Goal: Check status: Verify the current state of an ongoing process or item

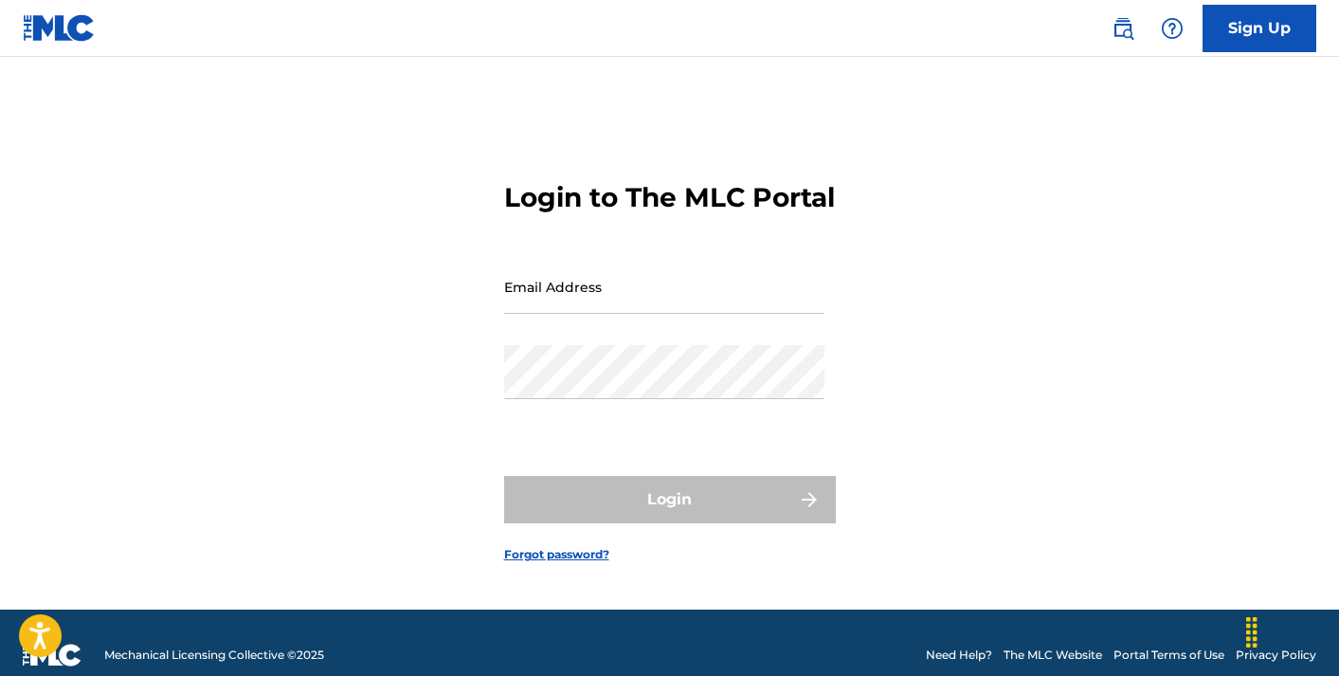
click at [590, 312] on input "Email Address" at bounding box center [664, 287] width 320 height 54
click at [597, 313] on input "Email Address" at bounding box center [664, 287] width 320 height 54
type input "[EMAIL_ADDRESS][DOMAIN_NAME]"
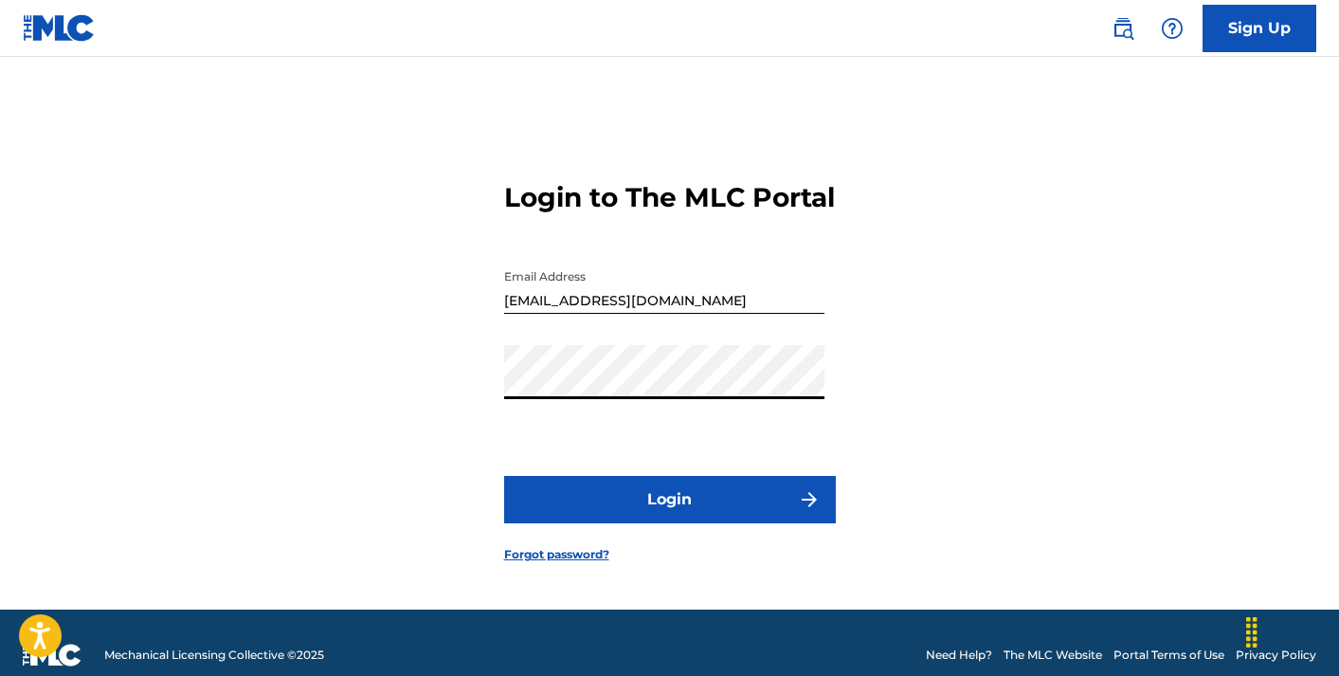
click at [619, 520] on button "Login" at bounding box center [670, 499] width 332 height 47
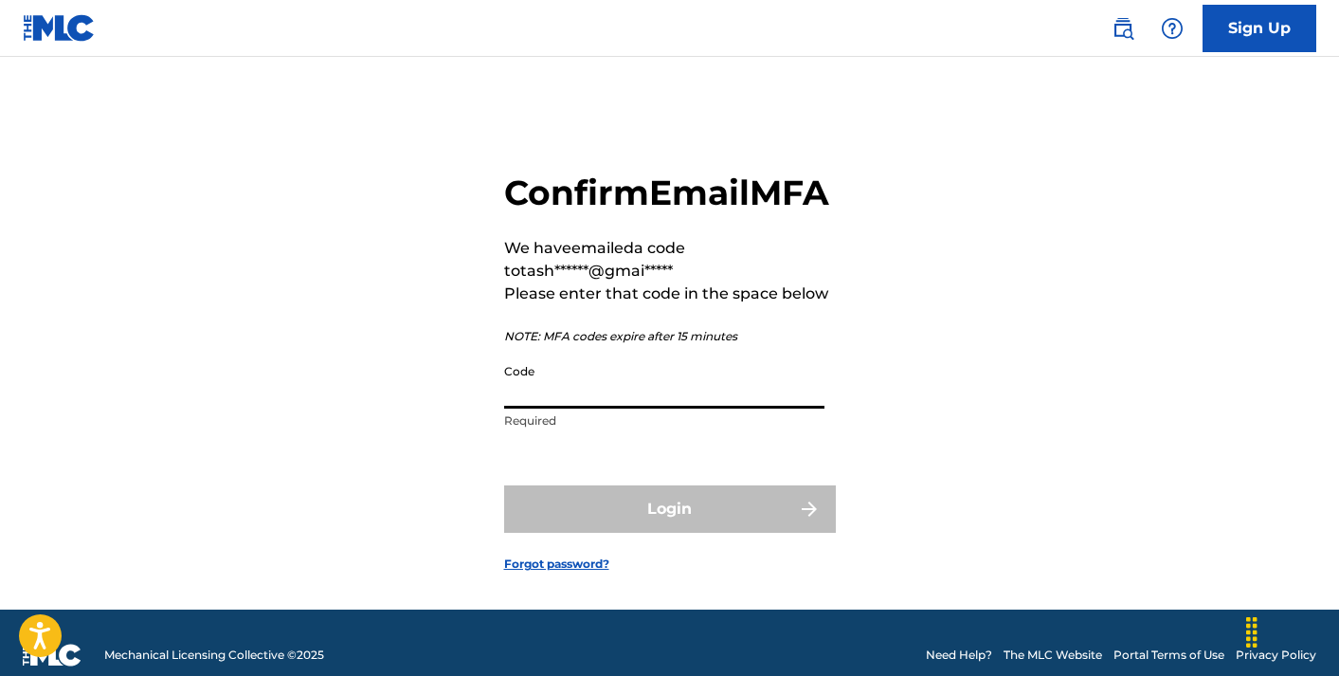
click at [594, 409] on input "Code" at bounding box center [664, 382] width 320 height 54
paste input "652055"
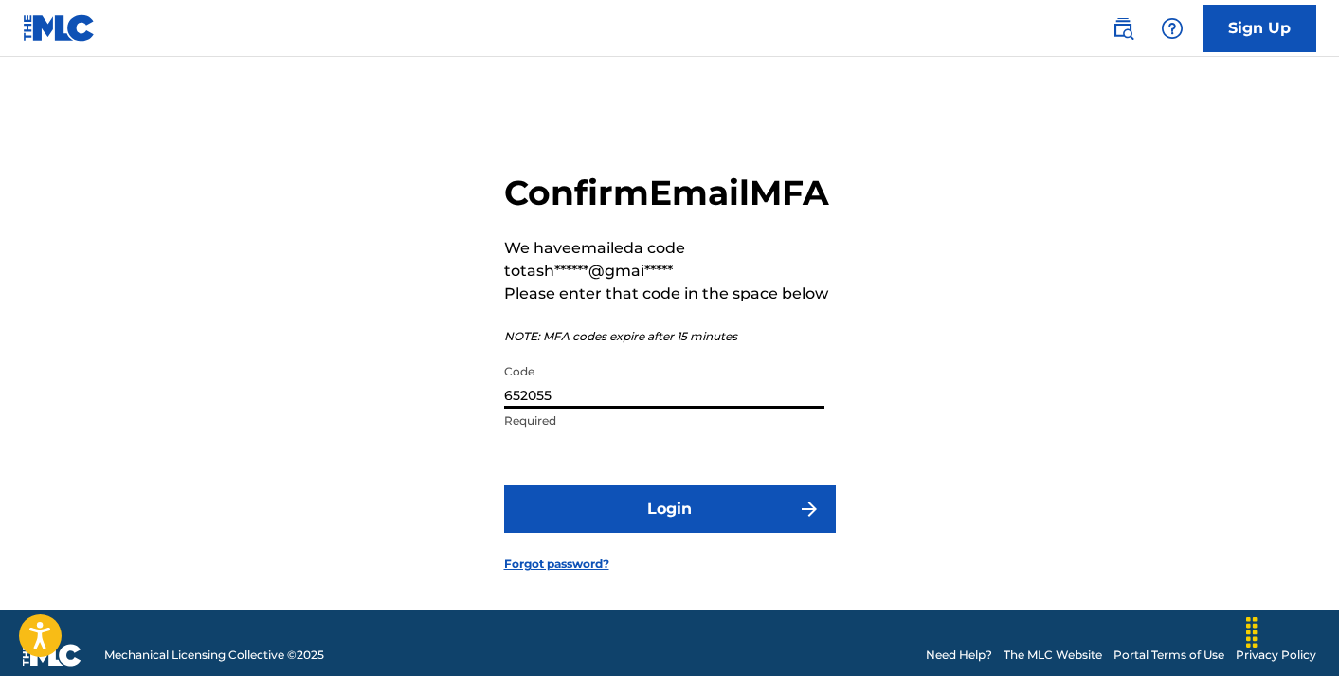
type input "652055"
click at [665, 533] on button "Login" at bounding box center [670, 508] width 332 height 47
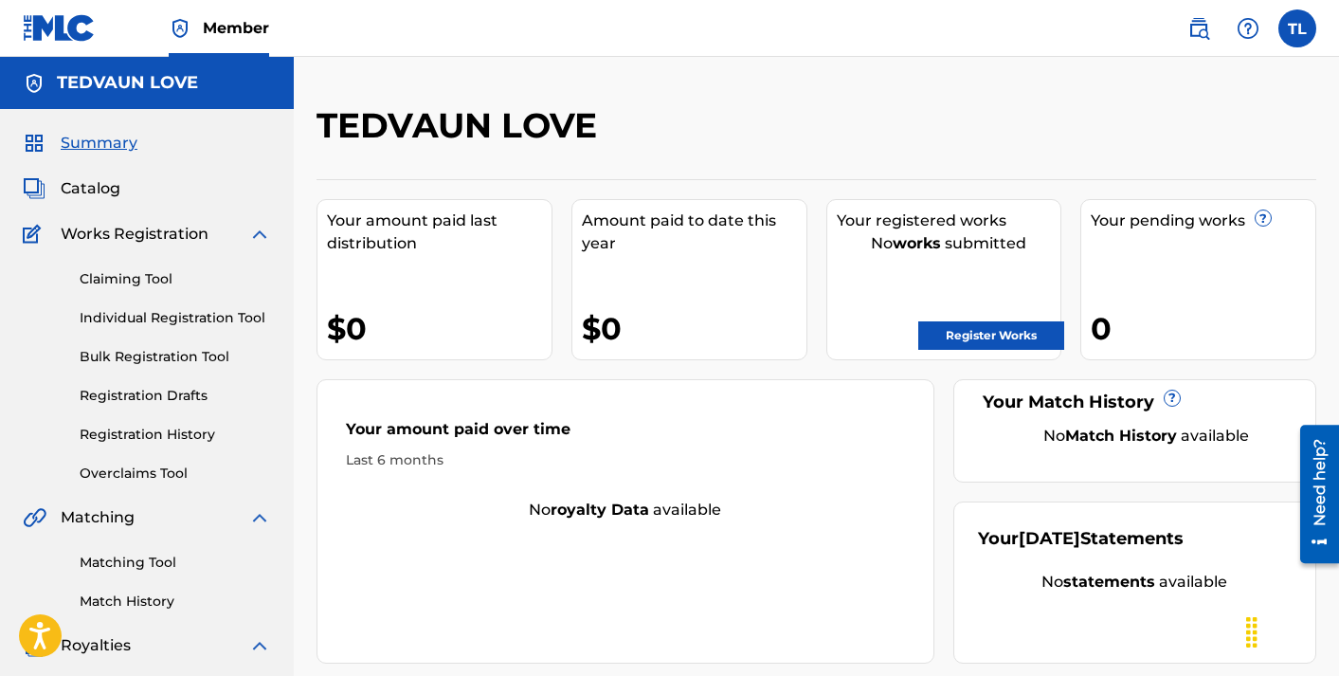
click at [937, 251] on strong "works" at bounding box center [917, 243] width 48 height 18
click at [399, 247] on div "Your amount paid last distribution" at bounding box center [439, 231] width 225 height 45
click at [103, 192] on span "Catalog" at bounding box center [91, 188] width 60 height 23
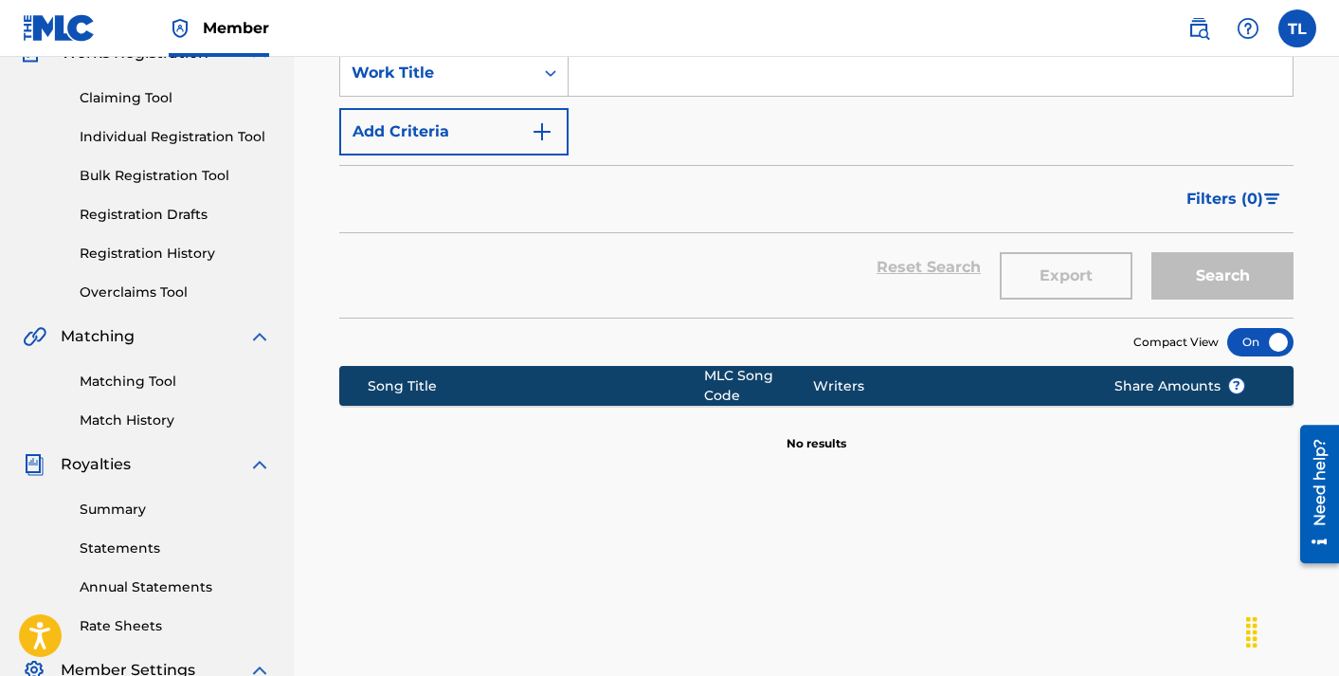
scroll to position [326, 0]
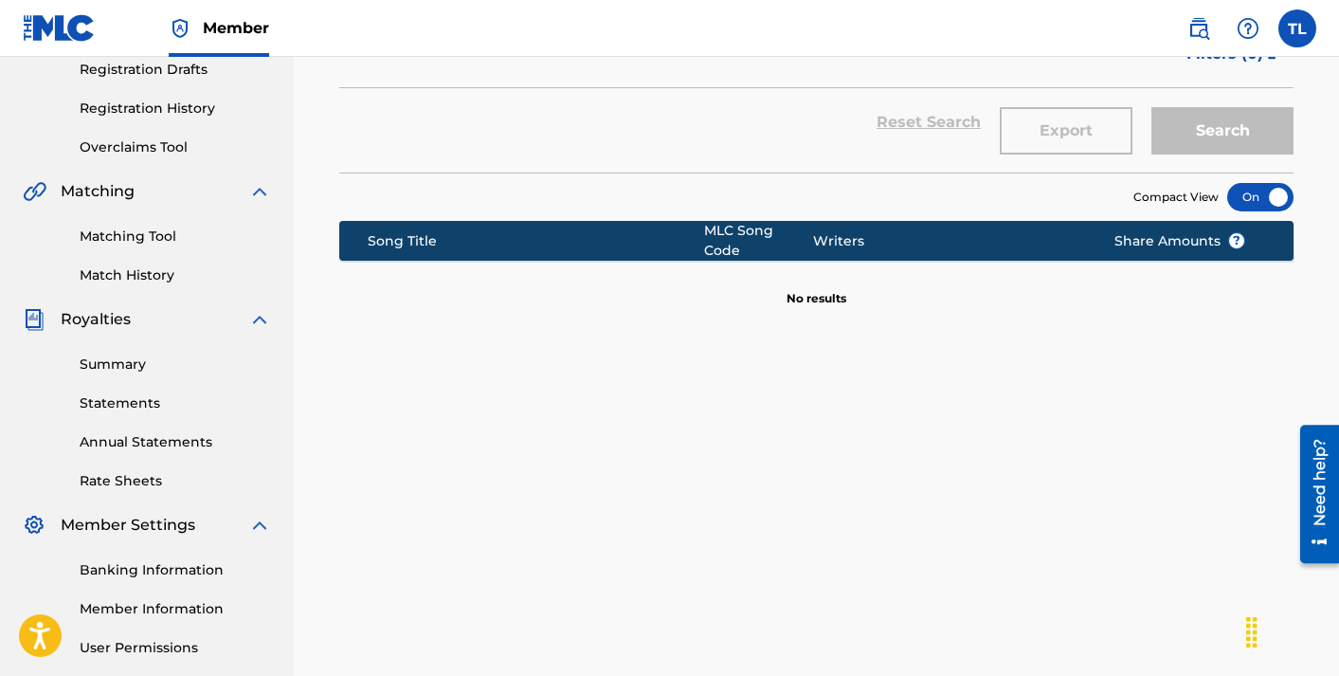
click at [131, 369] on link "Summary" at bounding box center [175, 365] width 191 height 20
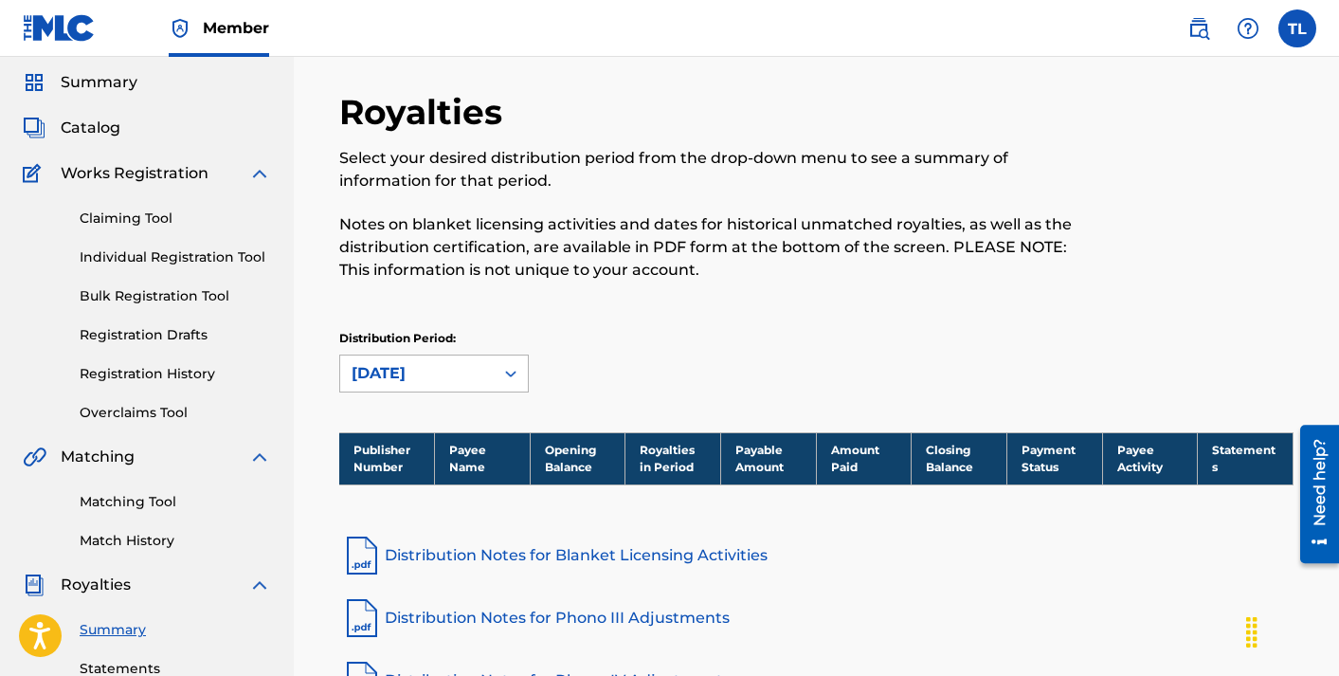
scroll to position [212, 0]
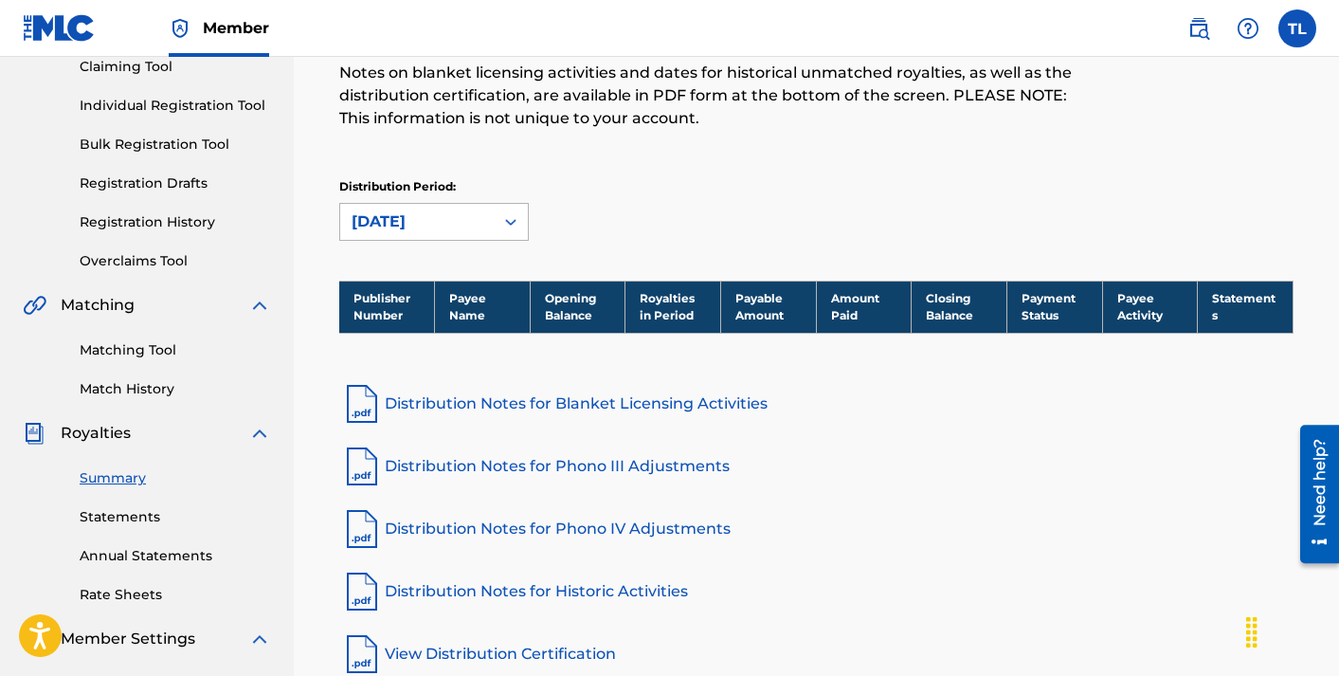
click at [490, 235] on div "[DATE]" at bounding box center [417, 222] width 154 height 36
click at [586, 180] on div "Distribution Period: [DATE]" at bounding box center [816, 209] width 955 height 63
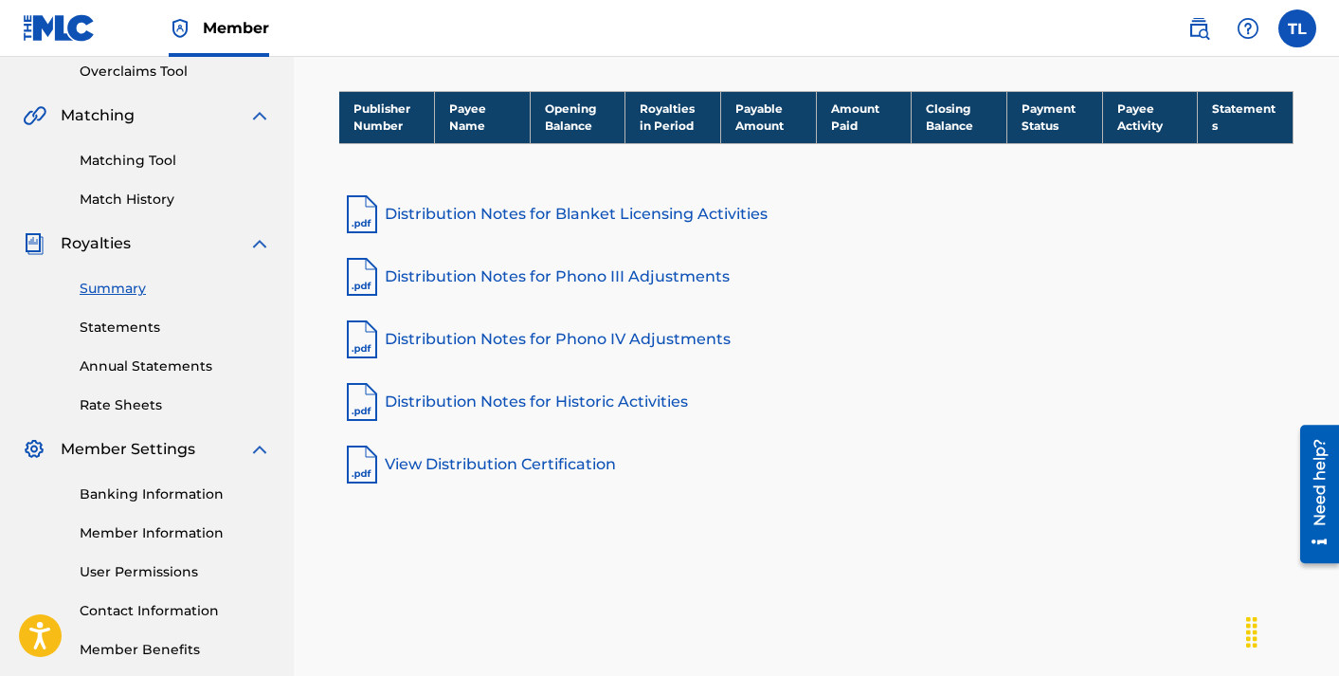
scroll to position [406, 0]
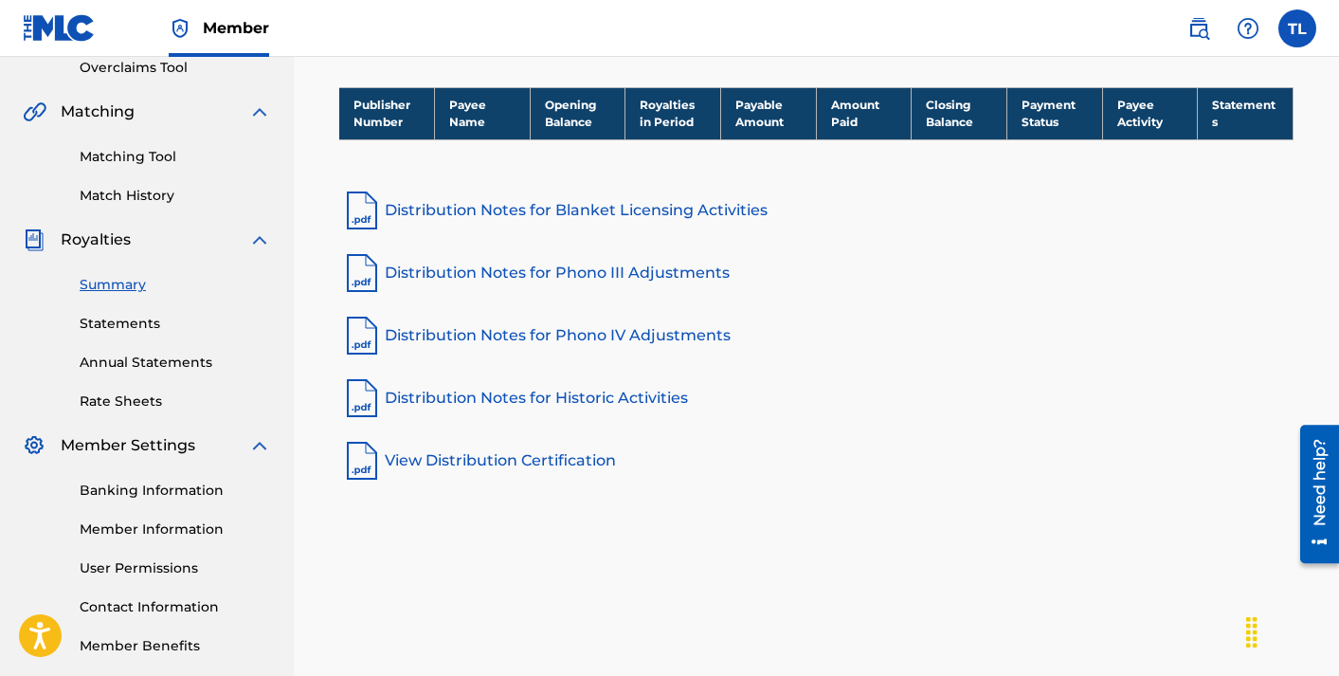
click at [153, 330] on link "Statements" at bounding box center [175, 324] width 191 height 20
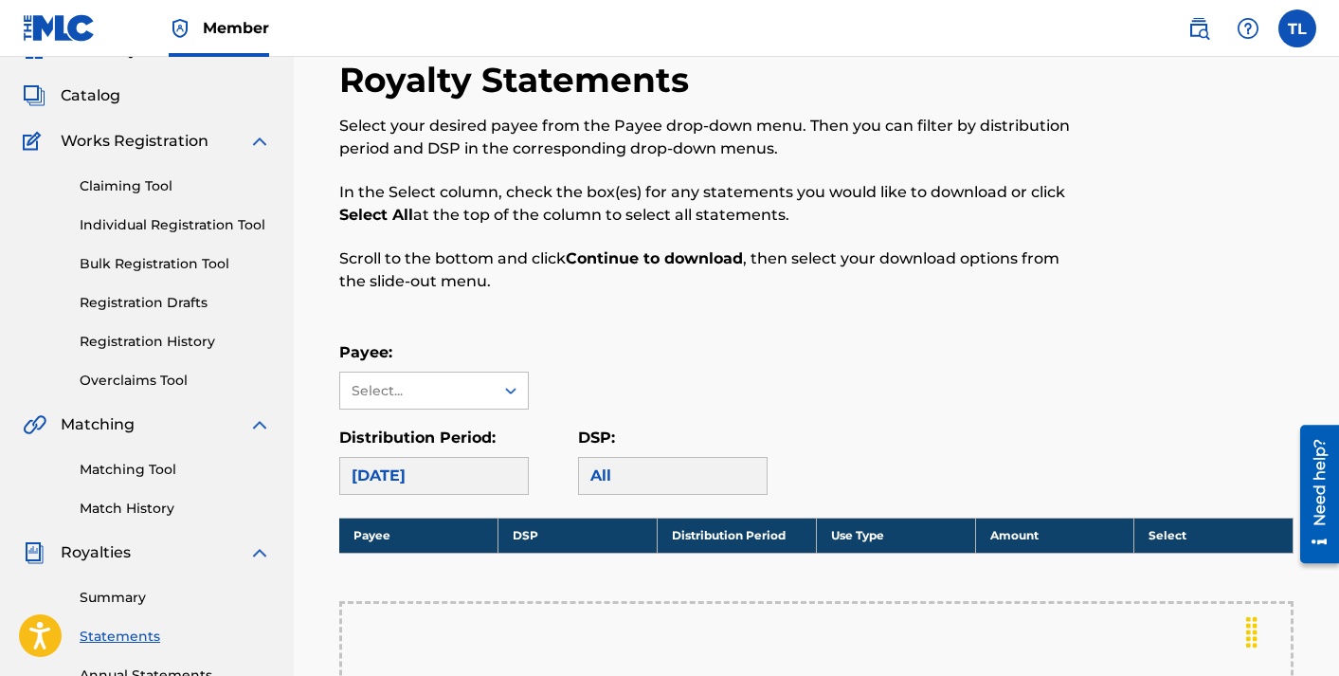
scroll to position [450, 0]
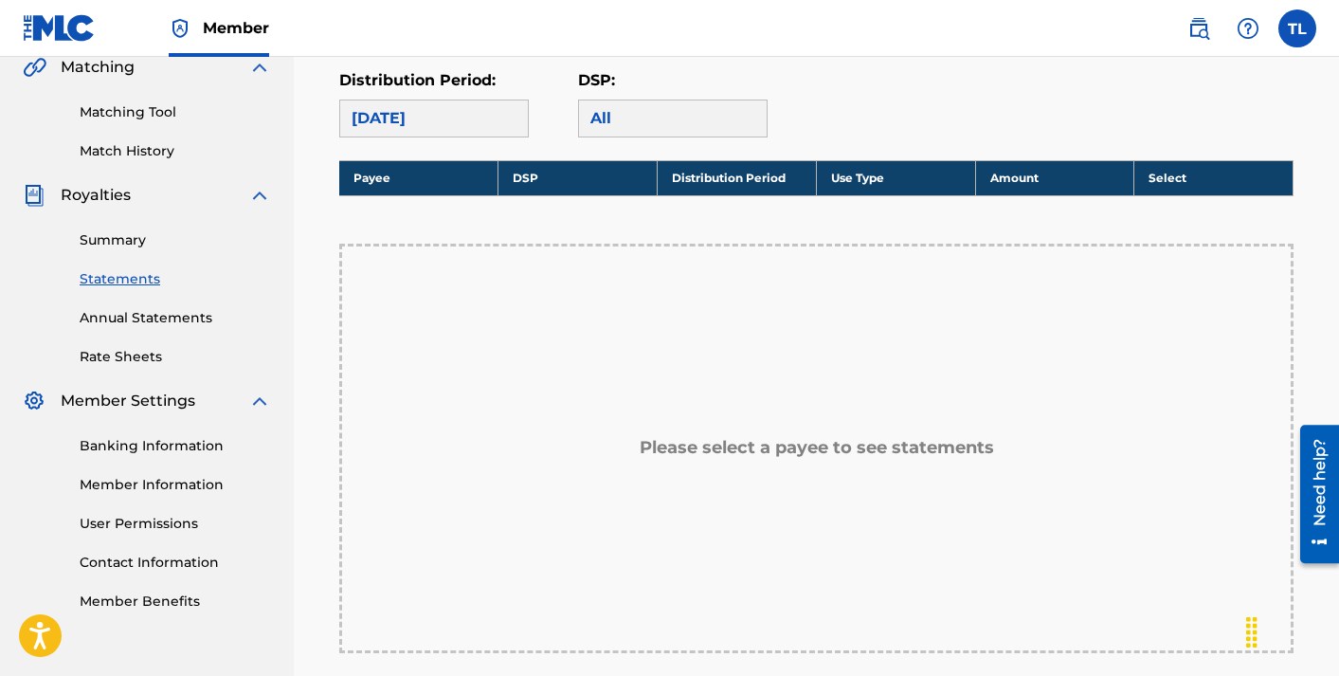
click at [176, 319] on link "Annual Statements" at bounding box center [175, 318] width 191 height 20
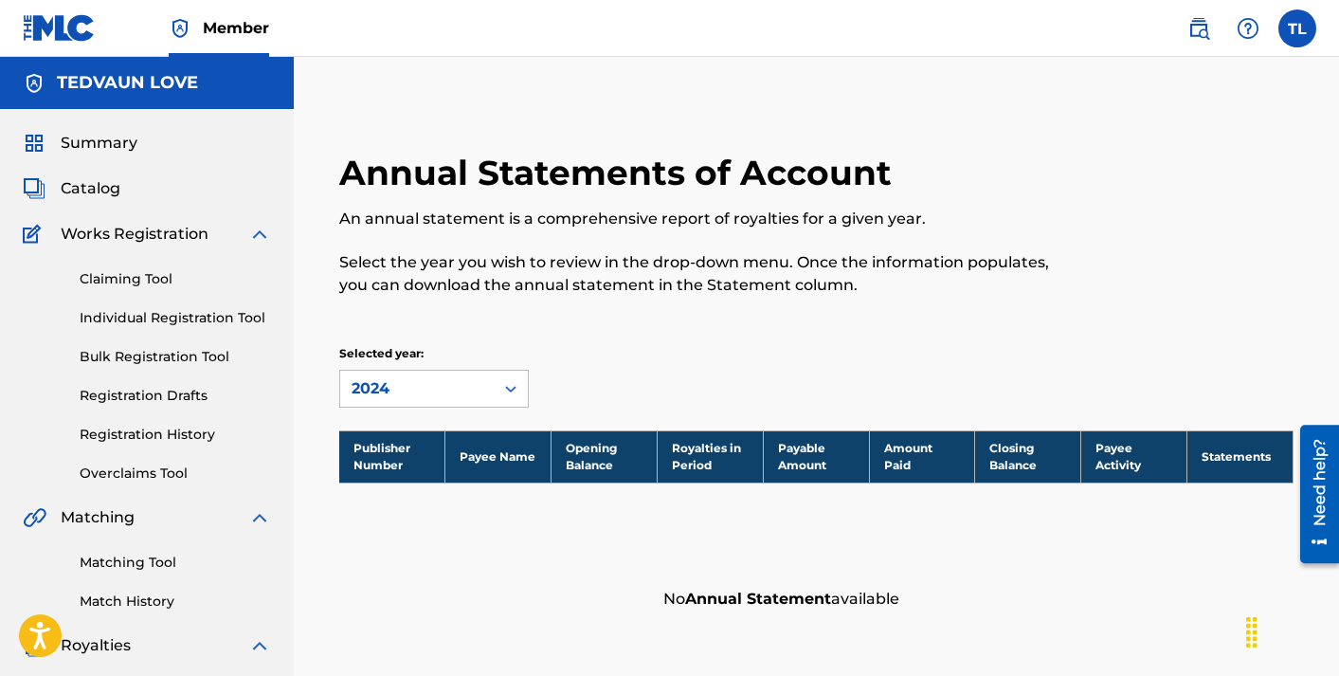
click at [178, 282] on link "Claiming Tool" at bounding box center [175, 279] width 191 height 20
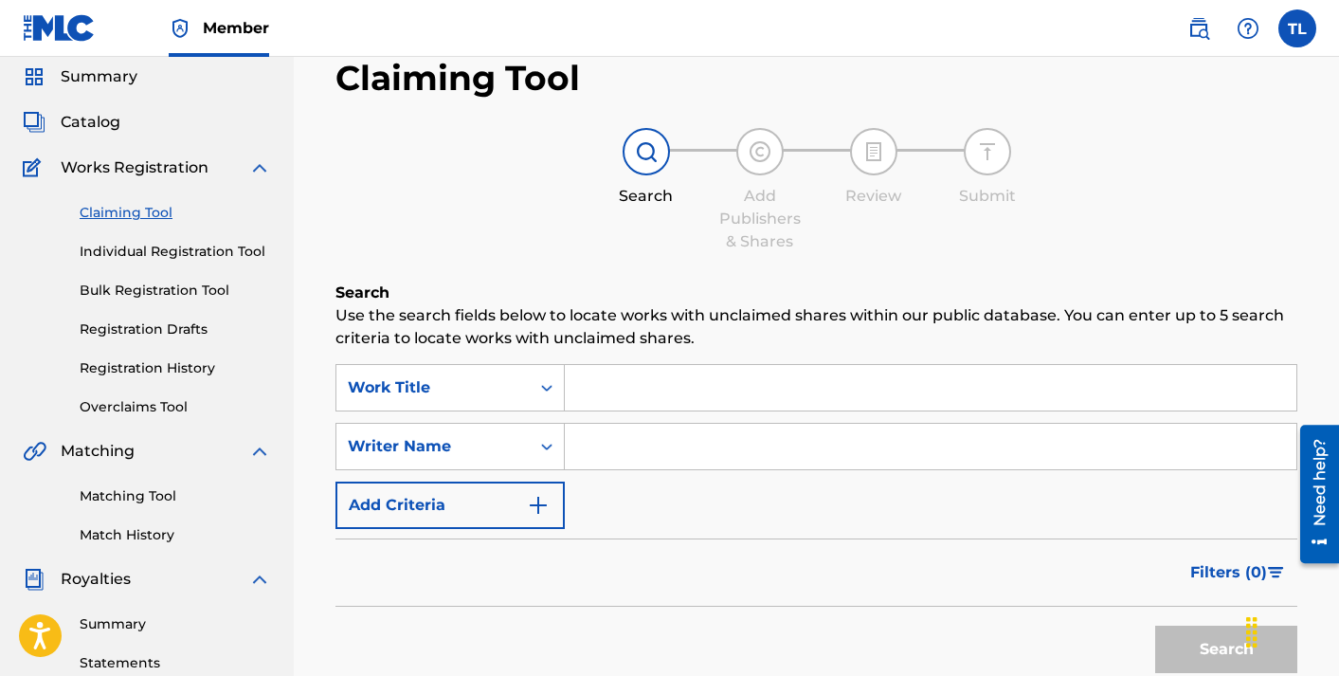
scroll to position [42, 0]
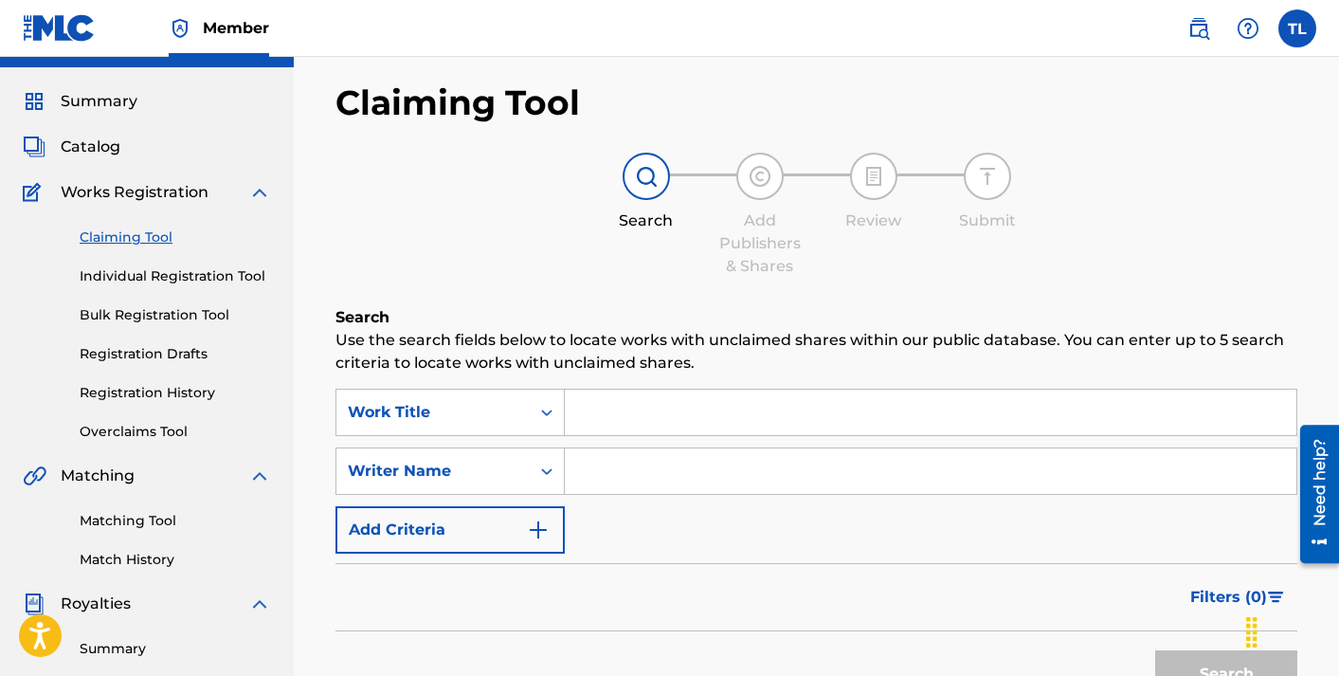
click at [175, 352] on link "Registration Drafts" at bounding box center [175, 354] width 191 height 20
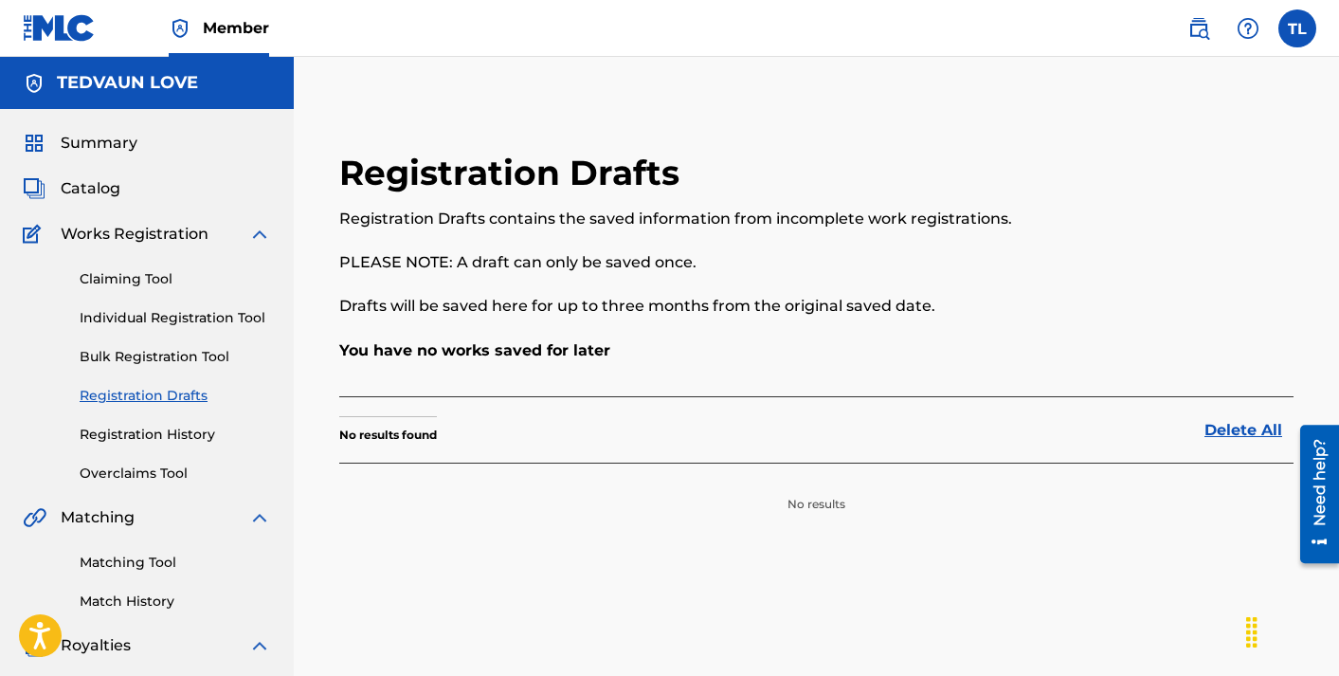
click at [154, 438] on link "Registration History" at bounding box center [175, 435] width 191 height 20
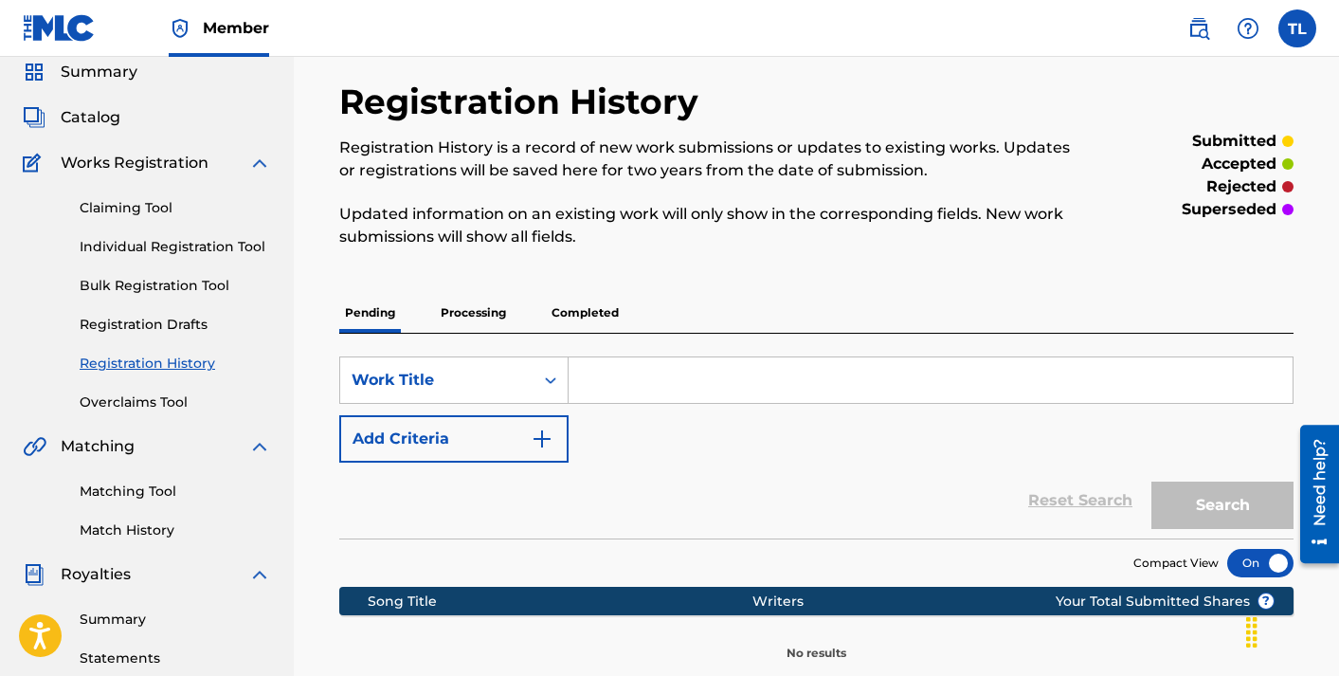
scroll to position [69, 0]
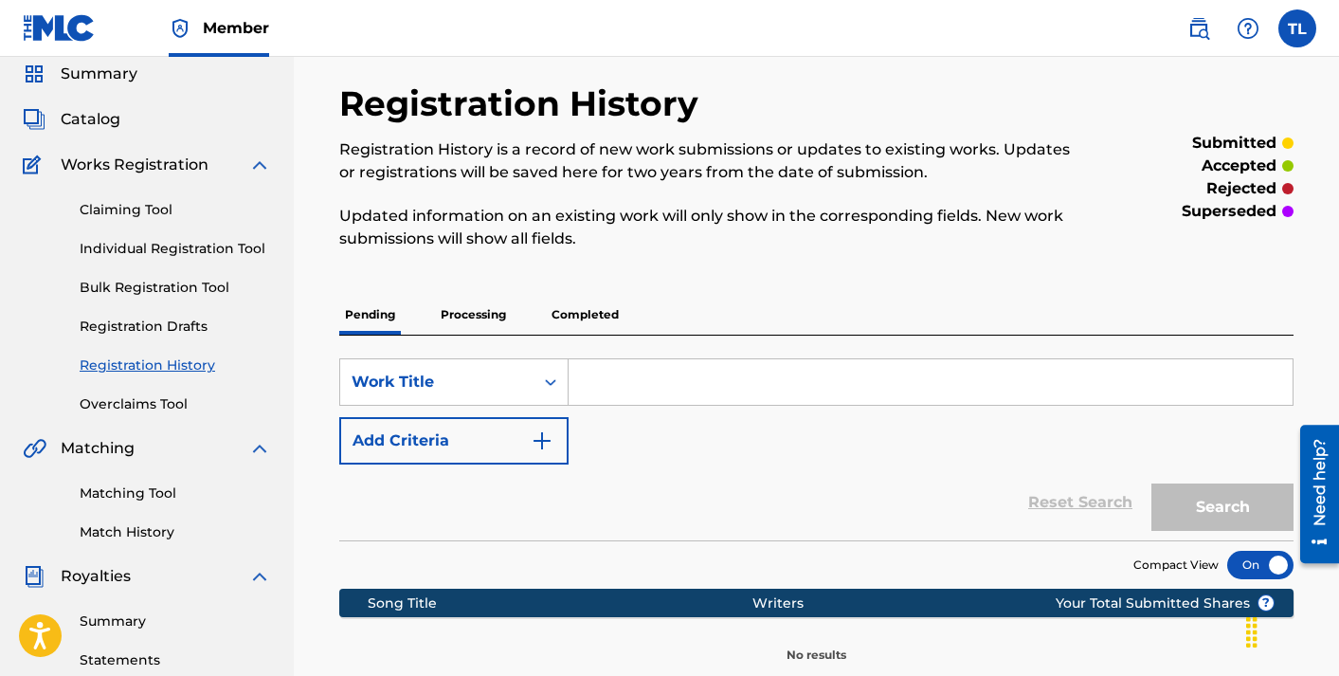
click at [484, 332] on p "Processing" at bounding box center [473, 315] width 77 height 40
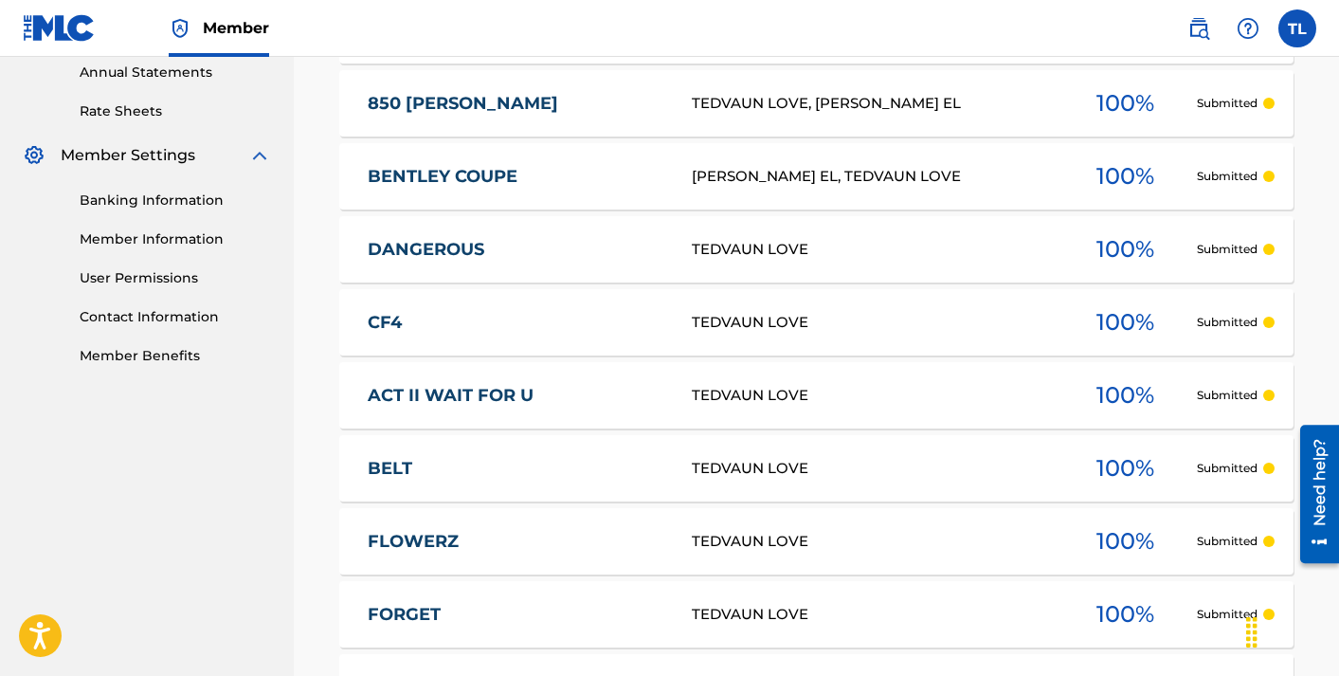
scroll to position [959, 0]
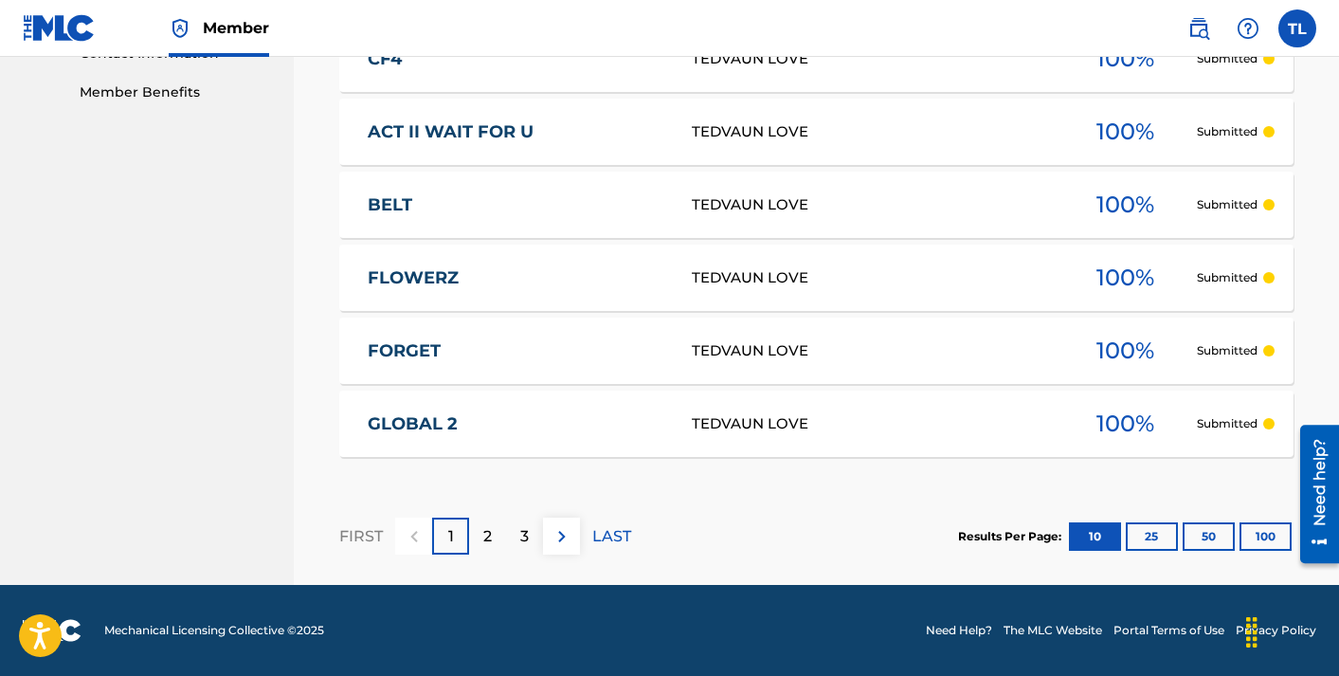
click at [472, 427] on link "GLOBAL 2" at bounding box center [517, 424] width 299 height 22
